Goal: Transaction & Acquisition: Obtain resource

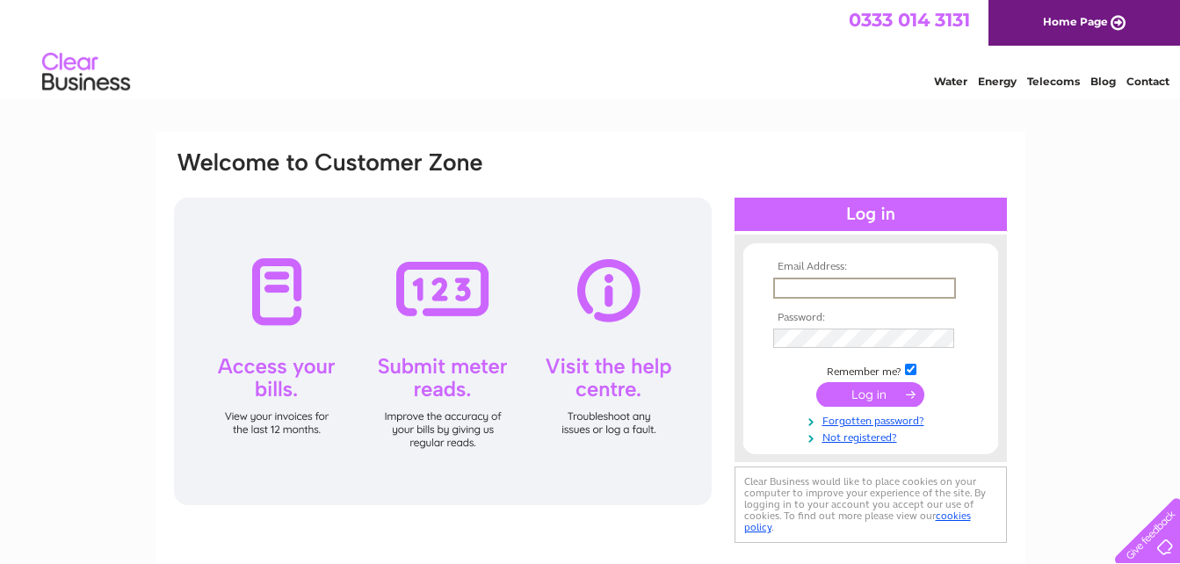
click at [850, 285] on input "text" at bounding box center [864, 288] width 183 height 21
click at [816, 382] on input "submit" at bounding box center [870, 394] width 108 height 25
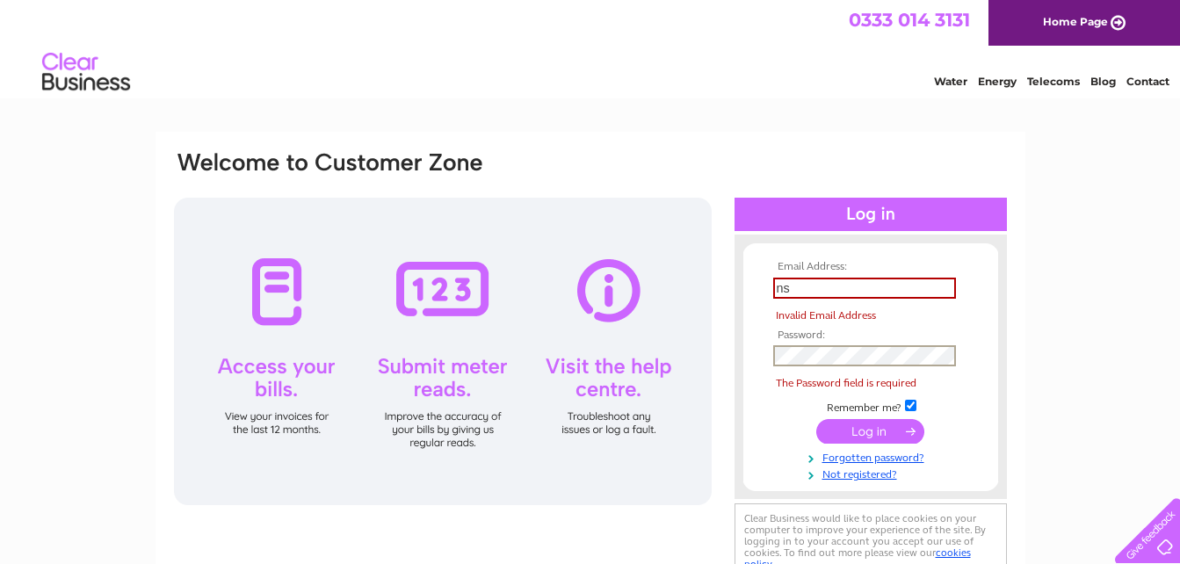
click at [807, 292] on input "ns" at bounding box center [864, 288] width 183 height 21
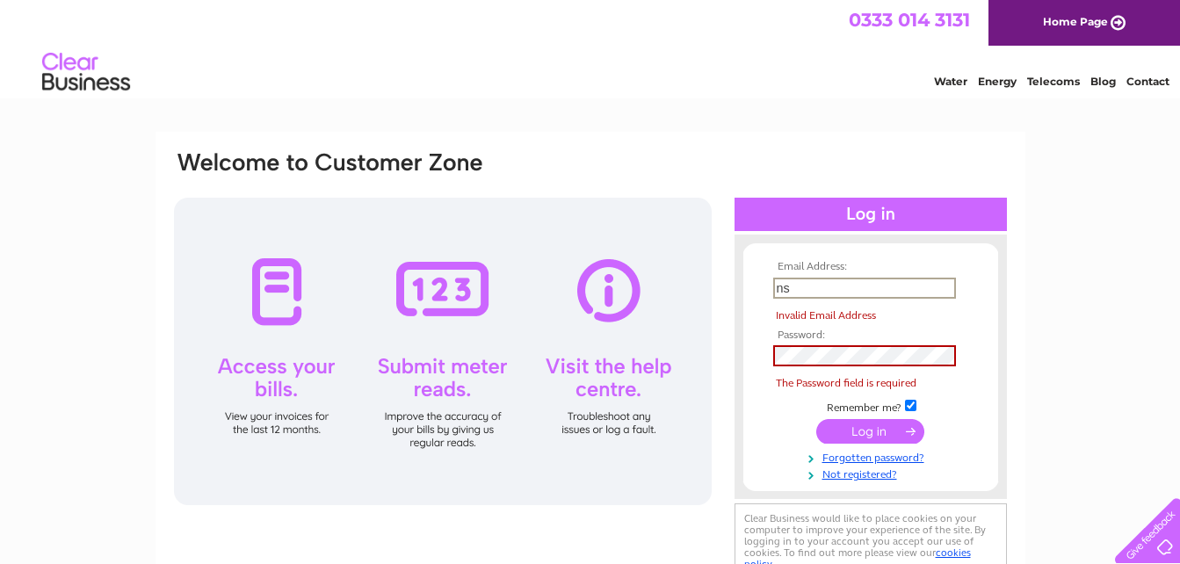
type input "[EMAIL_ADDRESS][DOMAIN_NAME]"
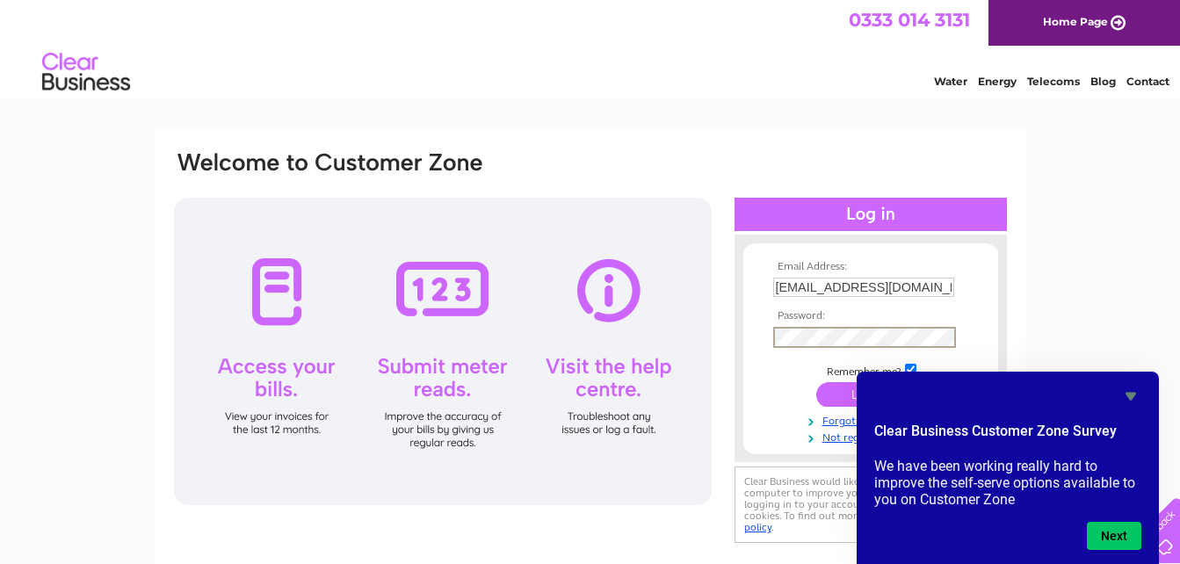
click at [816, 382] on input "submit" at bounding box center [870, 394] width 108 height 25
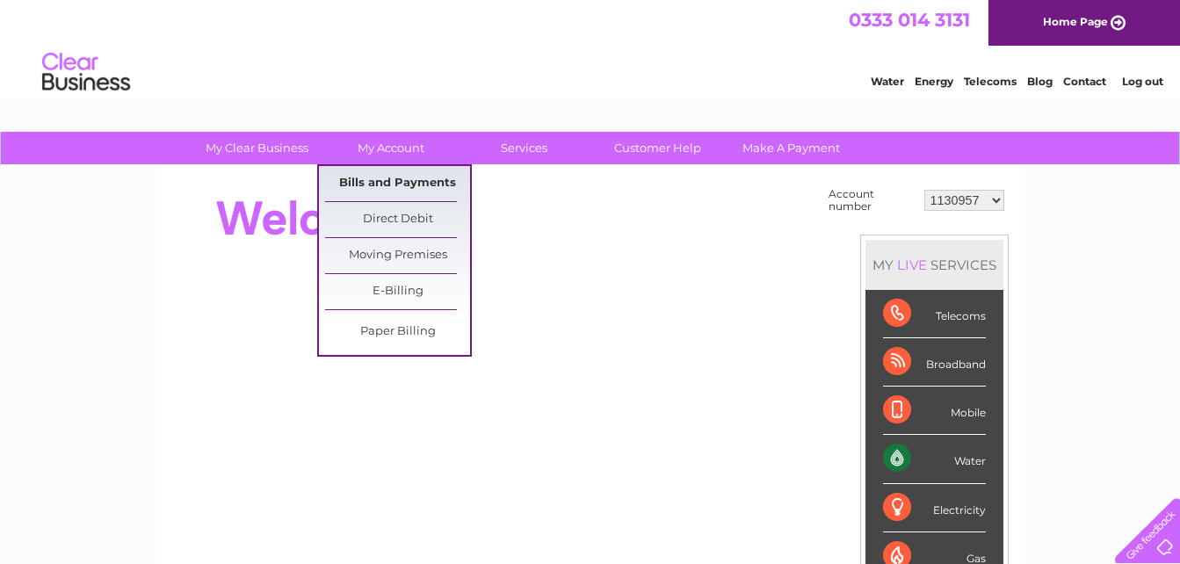
click at [409, 179] on link "Bills and Payments" at bounding box center [397, 183] width 145 height 35
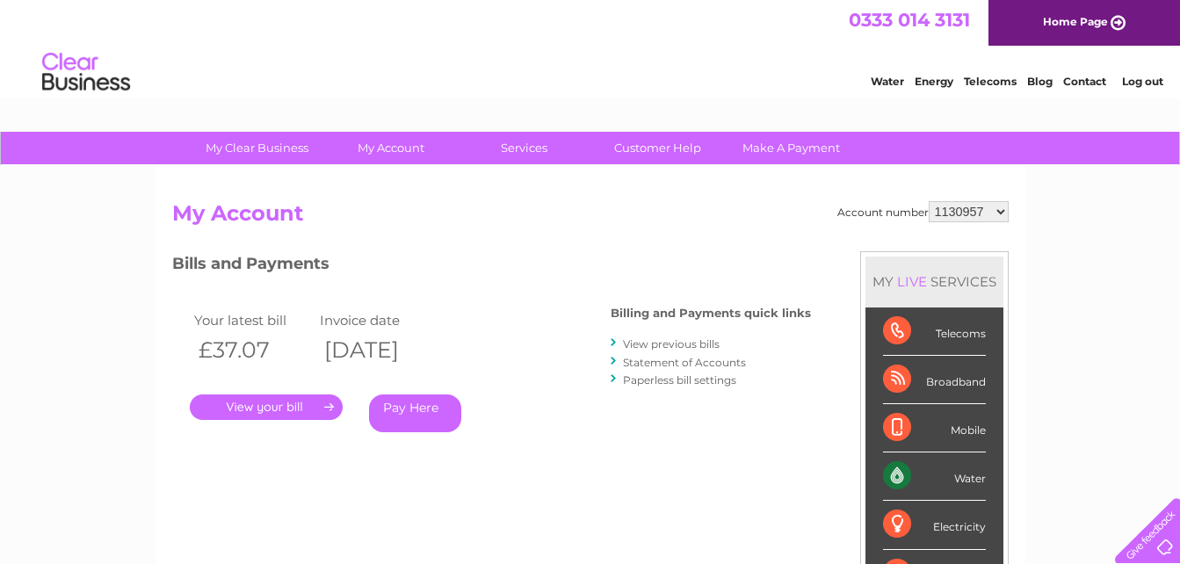
click at [296, 401] on link "." at bounding box center [266, 407] width 153 height 25
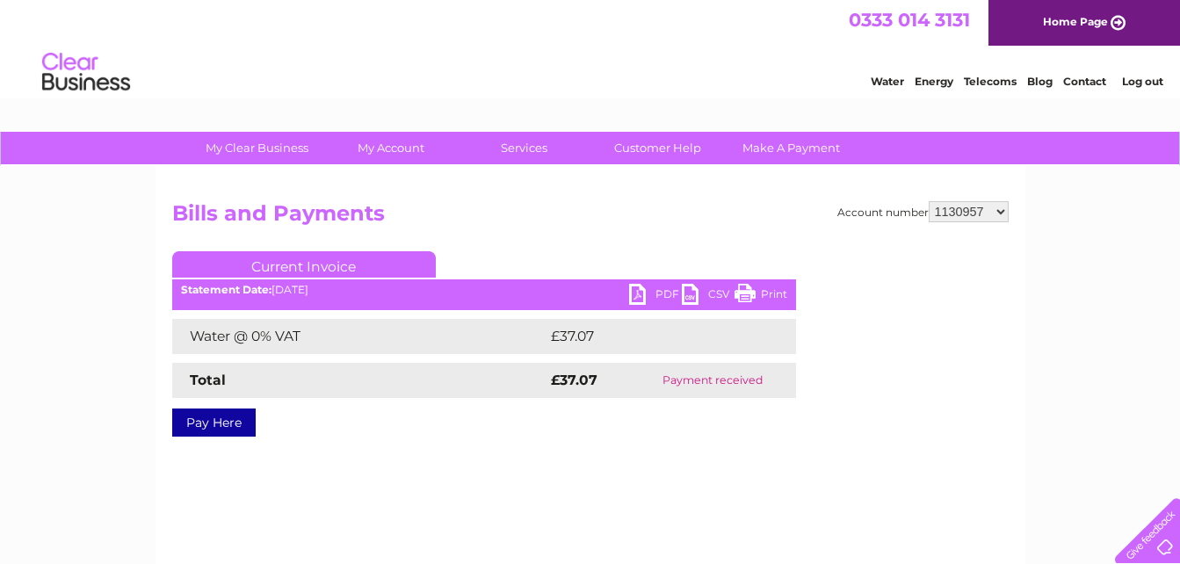
click at [774, 289] on link "Print" at bounding box center [761, 296] width 53 height 25
click at [661, 290] on link "PDF" at bounding box center [655, 296] width 53 height 25
click at [644, 262] on ul "Current Invoice" at bounding box center [484, 267] width 624 height 33
click at [666, 293] on link "PDF" at bounding box center [655, 296] width 53 height 25
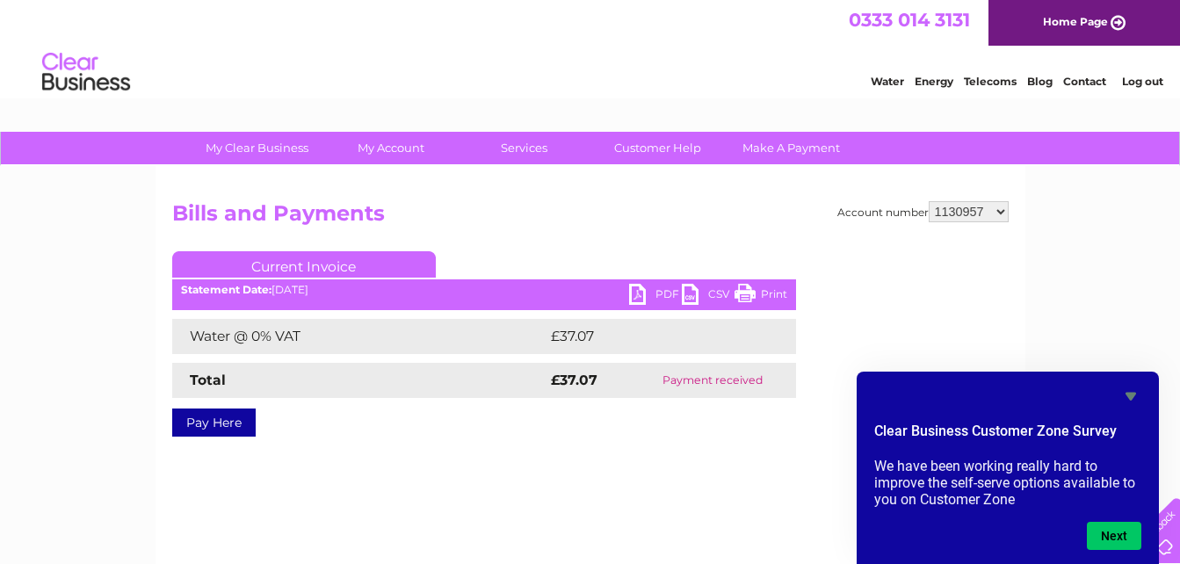
click at [655, 292] on link "PDF" at bounding box center [655, 296] width 53 height 25
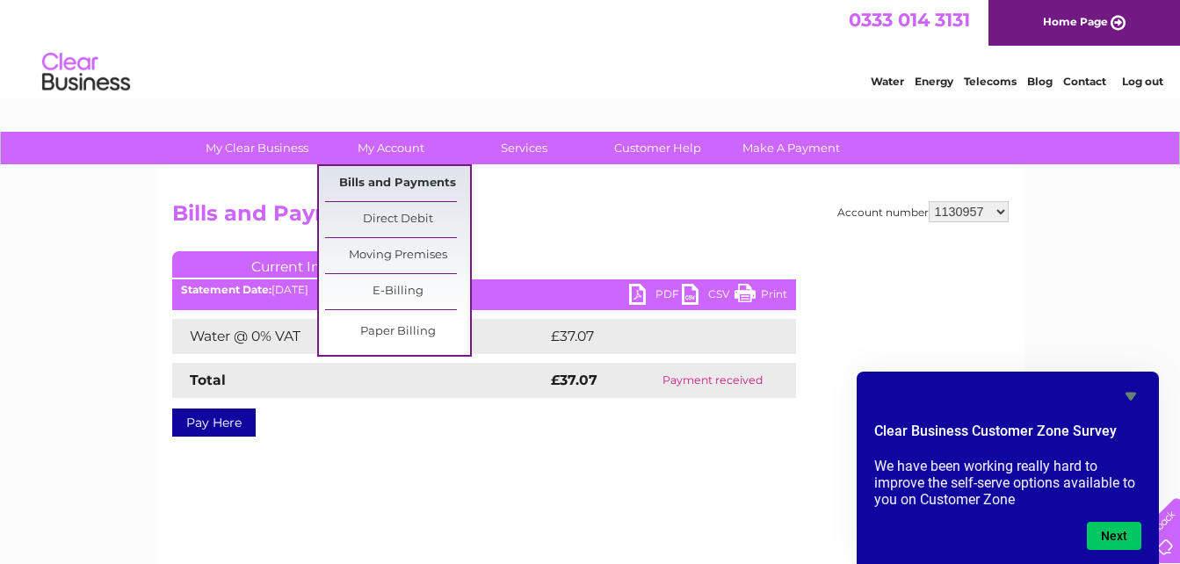
click at [416, 174] on link "Bills and Payments" at bounding box center [397, 183] width 145 height 35
click at [389, 182] on link "Bills and Payments" at bounding box center [397, 183] width 145 height 35
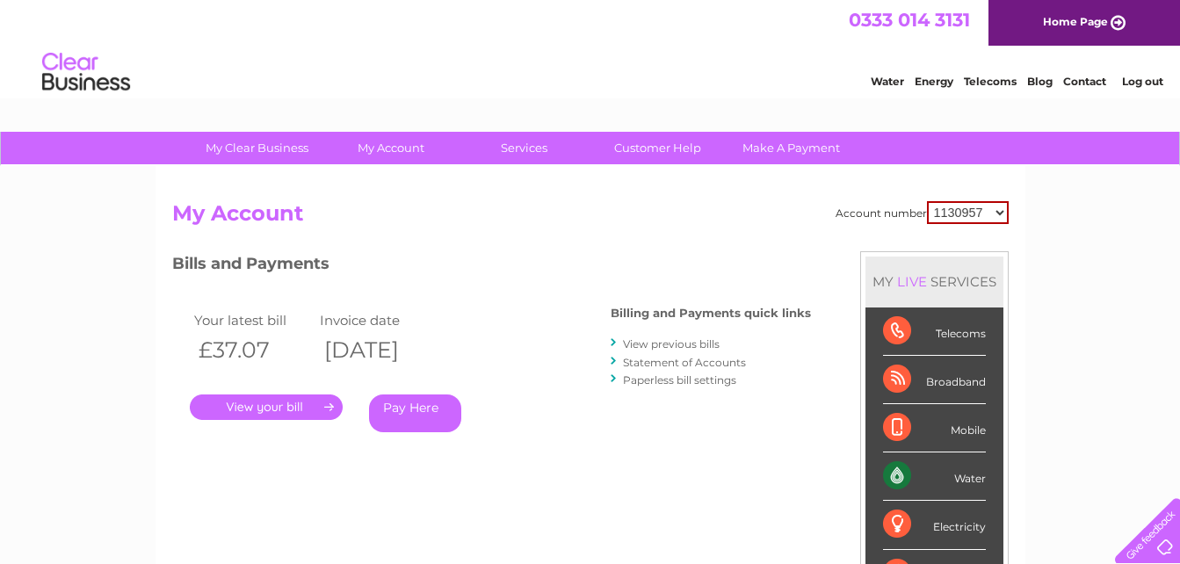
click at [274, 402] on link "." at bounding box center [266, 407] width 153 height 25
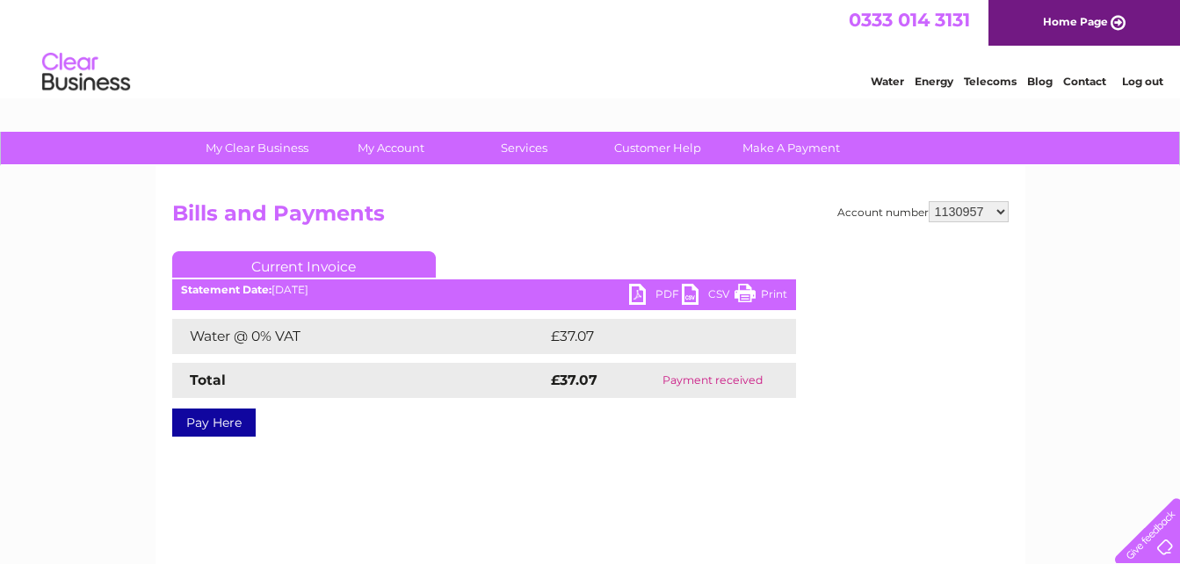
click at [644, 293] on link "PDF" at bounding box center [655, 296] width 53 height 25
